Goal: Navigation & Orientation: Find specific page/section

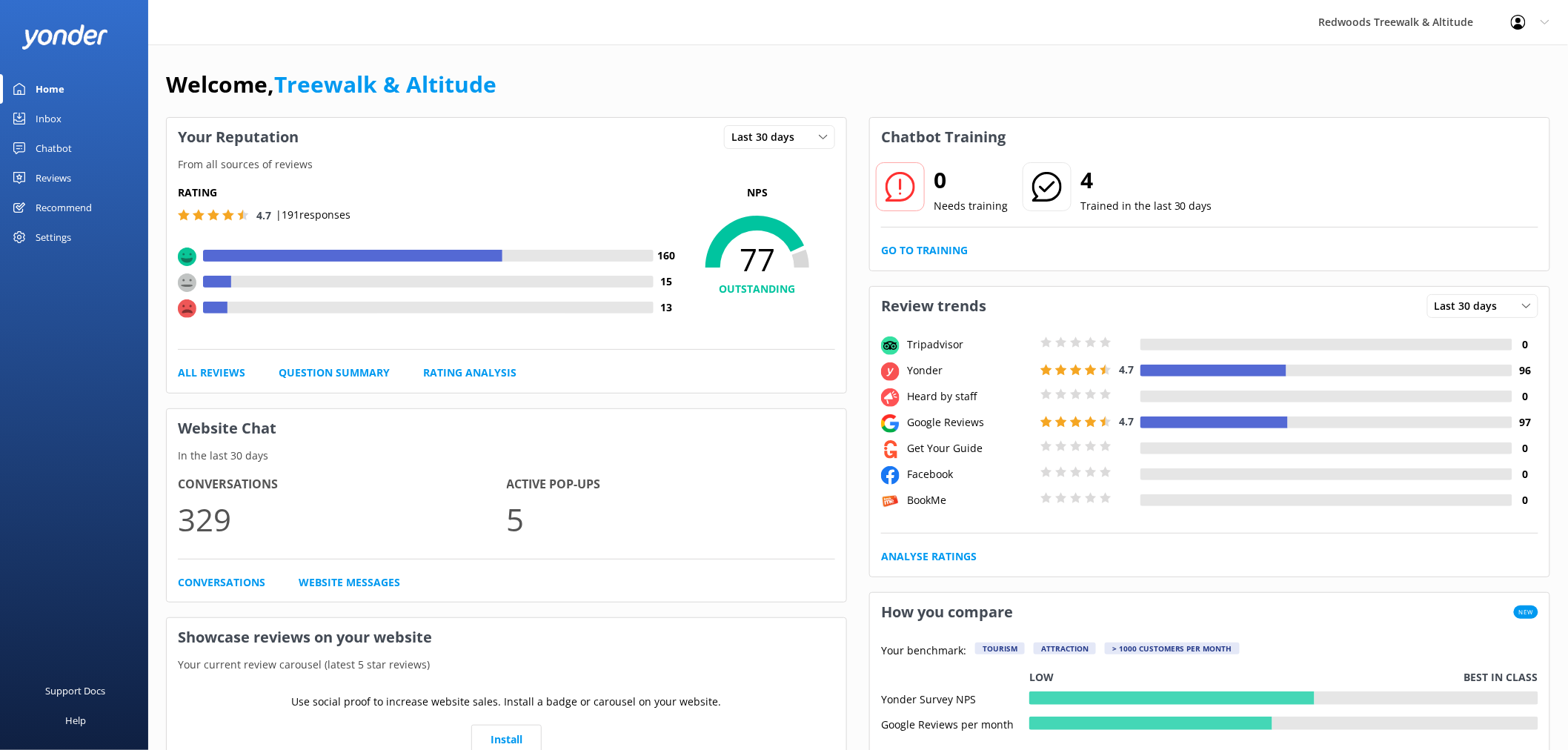
click at [52, 176] on div "Reviews" at bounding box center [53, 178] width 36 height 30
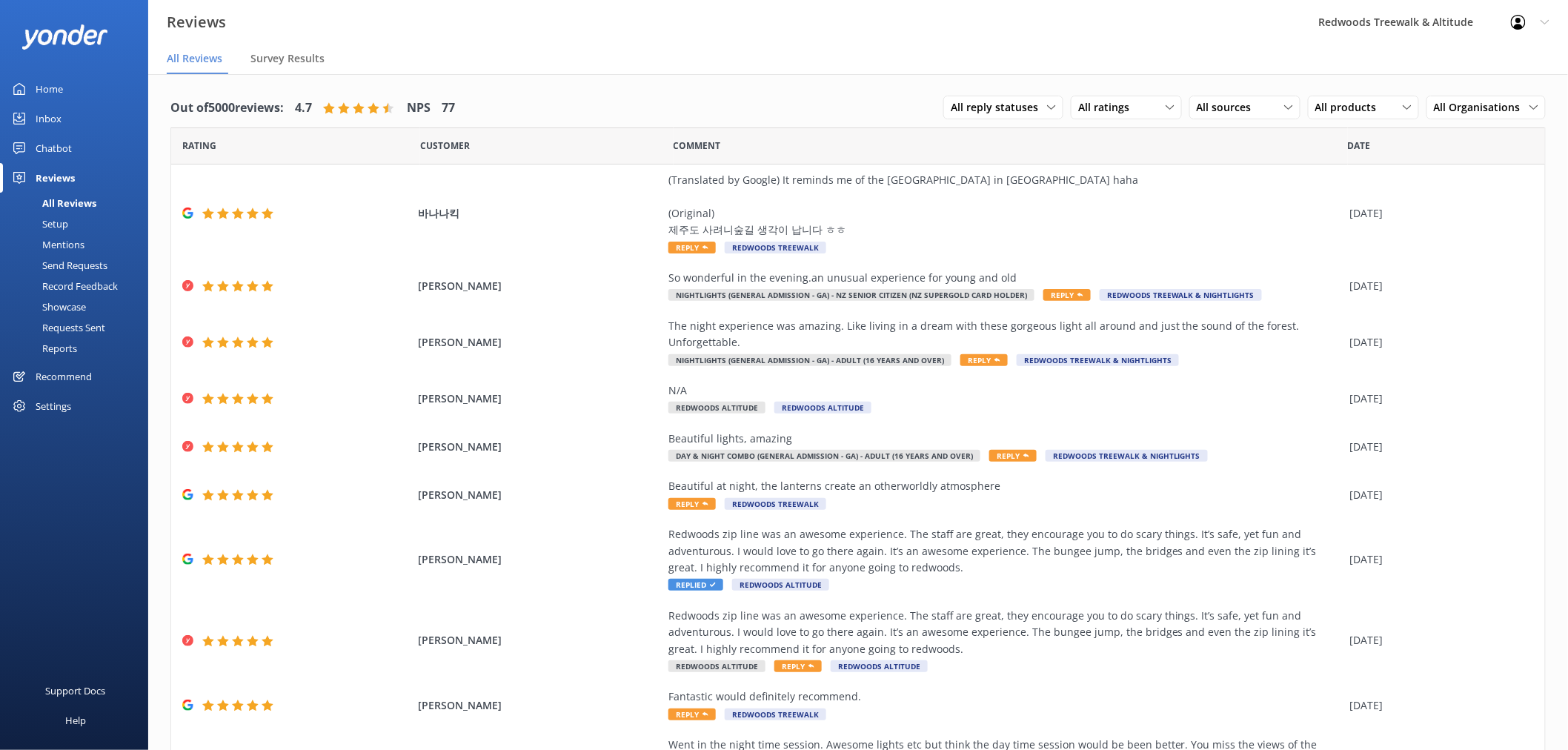
click at [56, 96] on div "Home" at bounding box center [49, 89] width 28 height 30
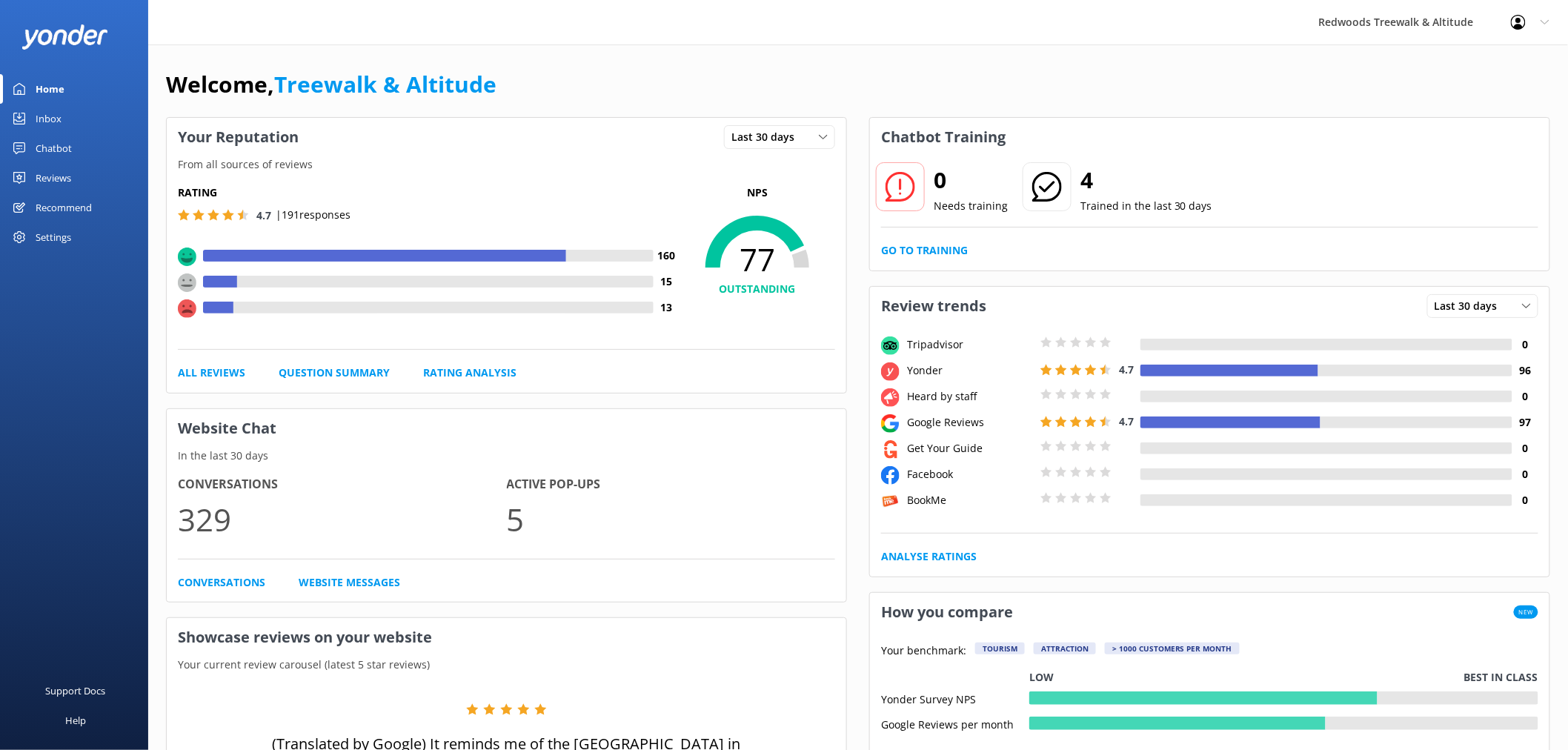
click at [78, 172] on link "Reviews" at bounding box center [74, 178] width 148 height 30
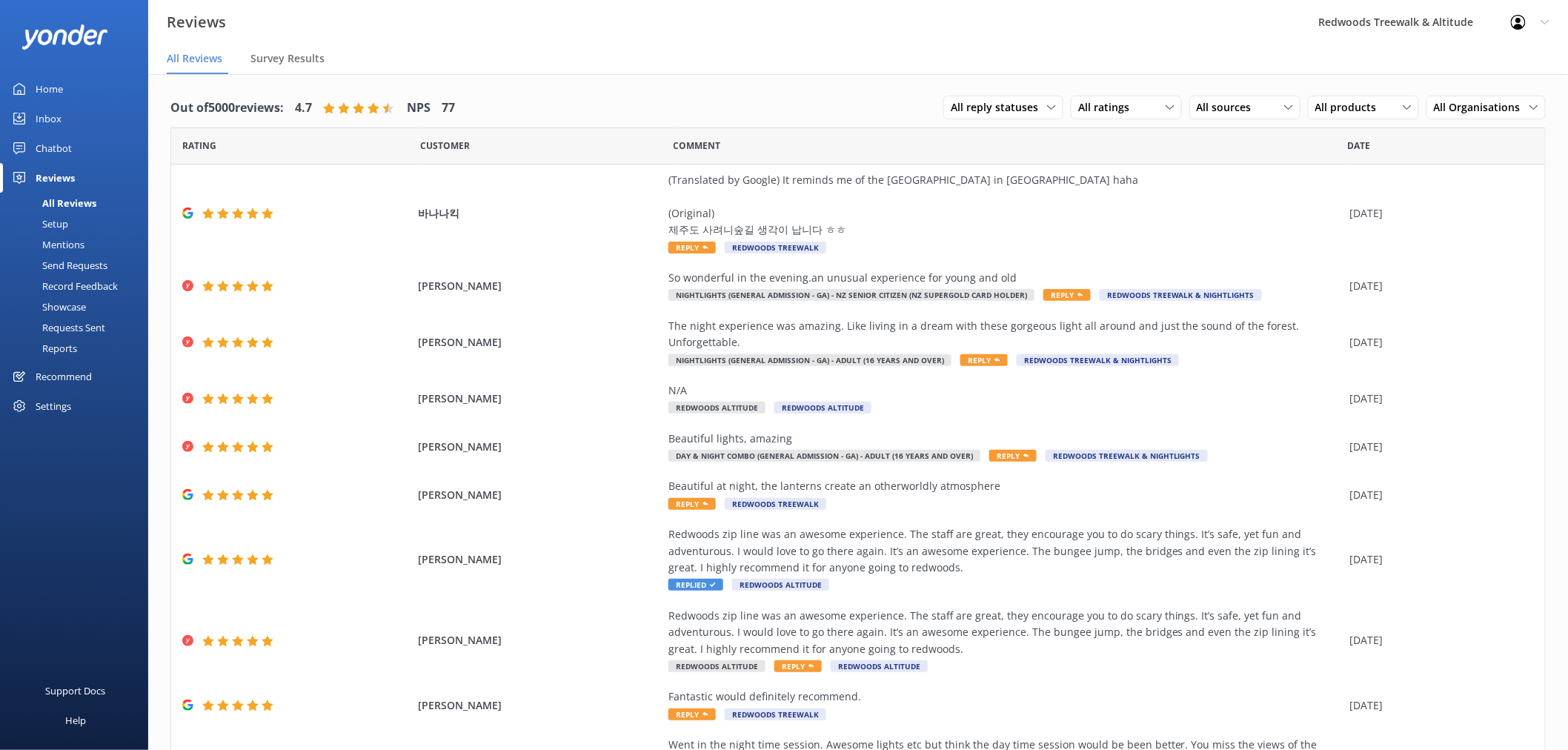
click at [93, 123] on link "Inbox" at bounding box center [74, 119] width 148 height 30
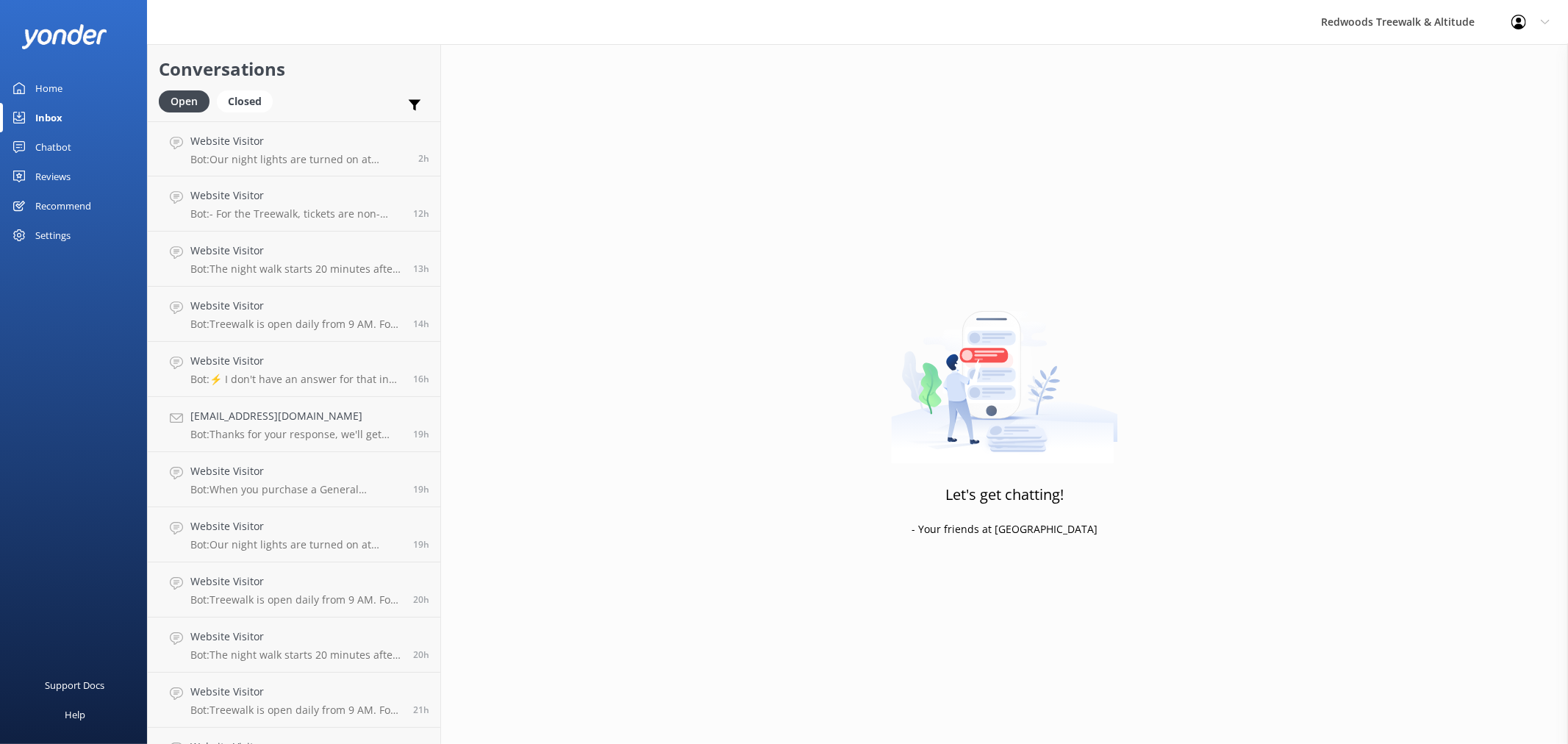
click at [89, 86] on link "Home" at bounding box center [74, 88] width 147 height 29
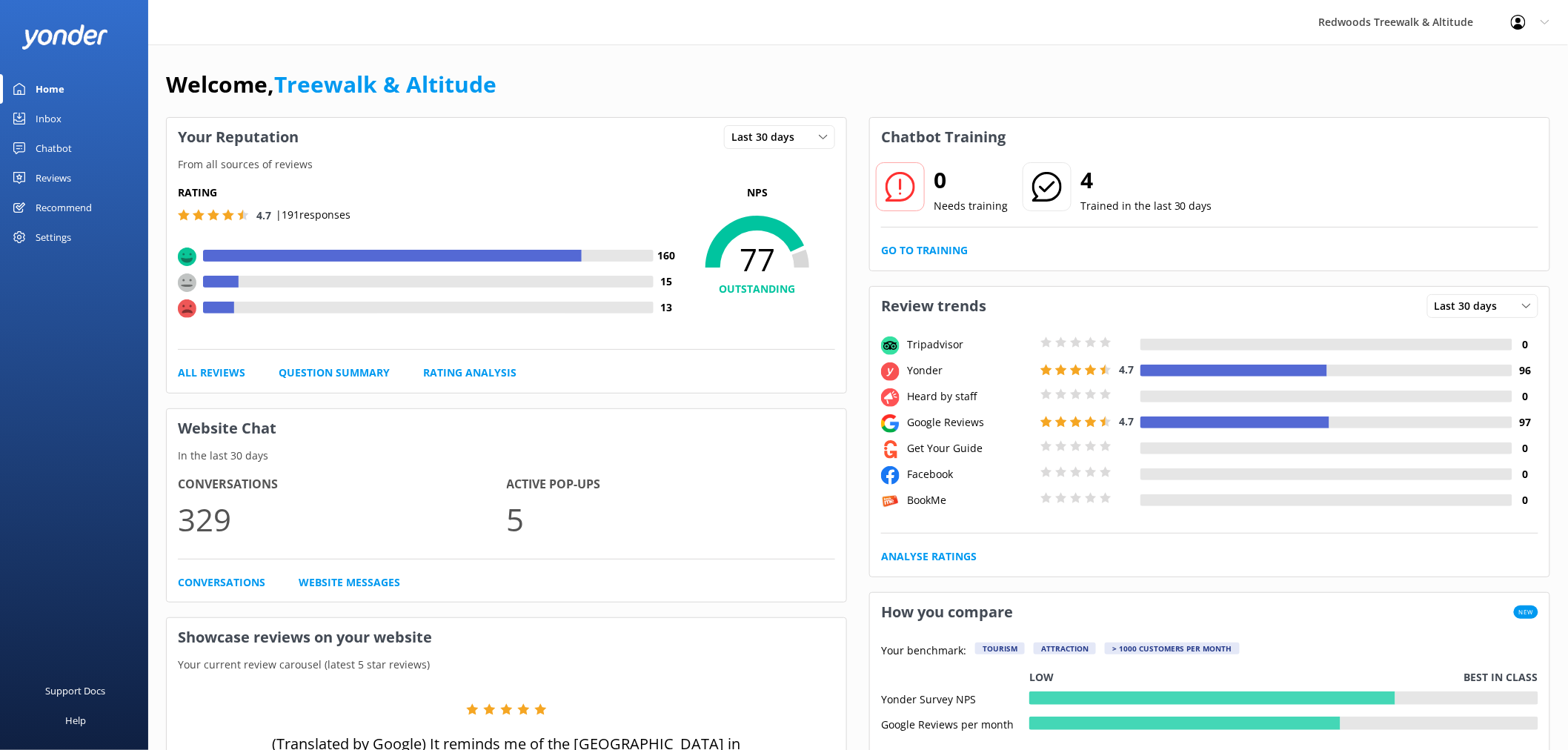
click at [66, 172] on div "Reviews" at bounding box center [53, 178] width 36 height 30
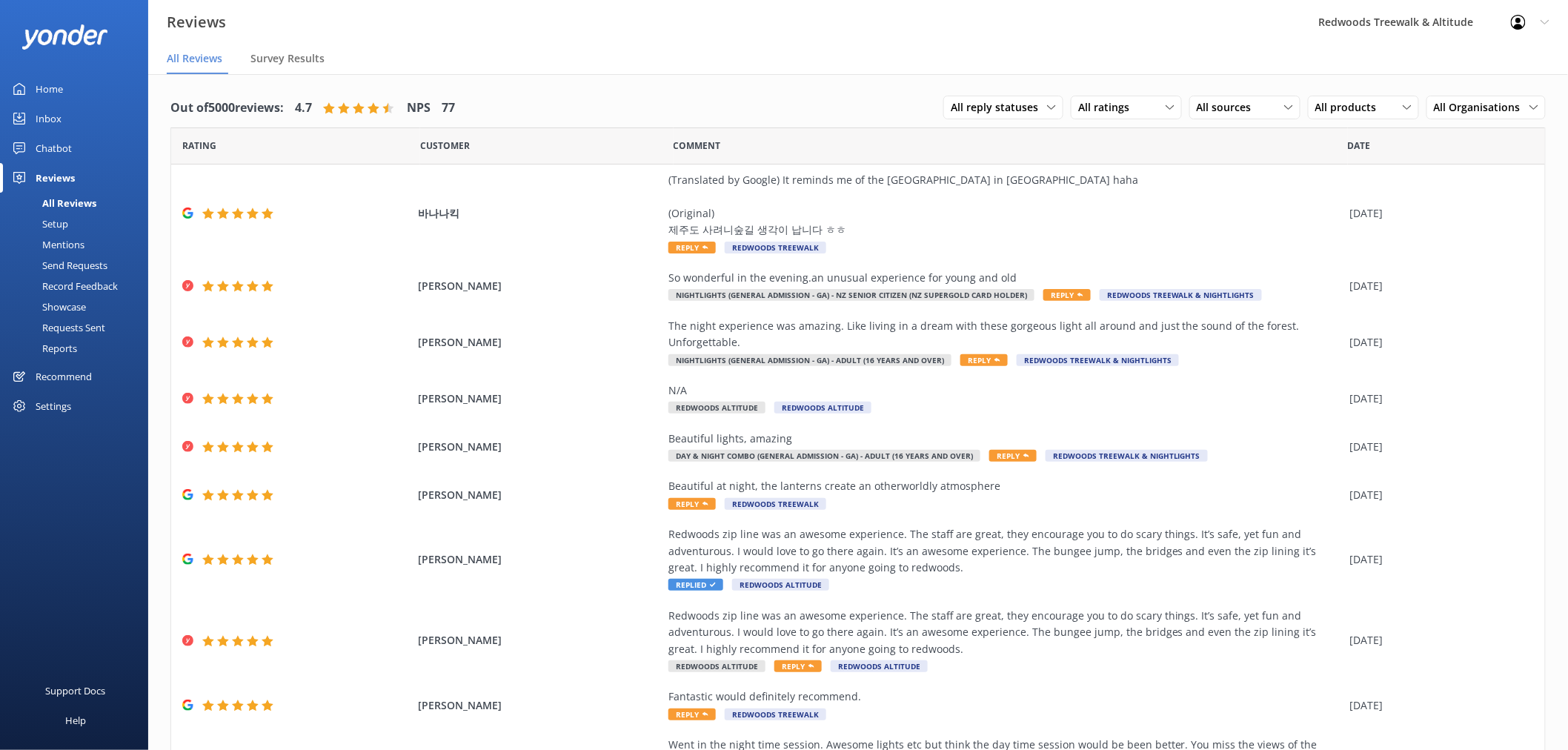
click at [82, 116] on link "Inbox" at bounding box center [74, 119] width 148 height 30
